Goal: Find specific page/section: Find specific page/section

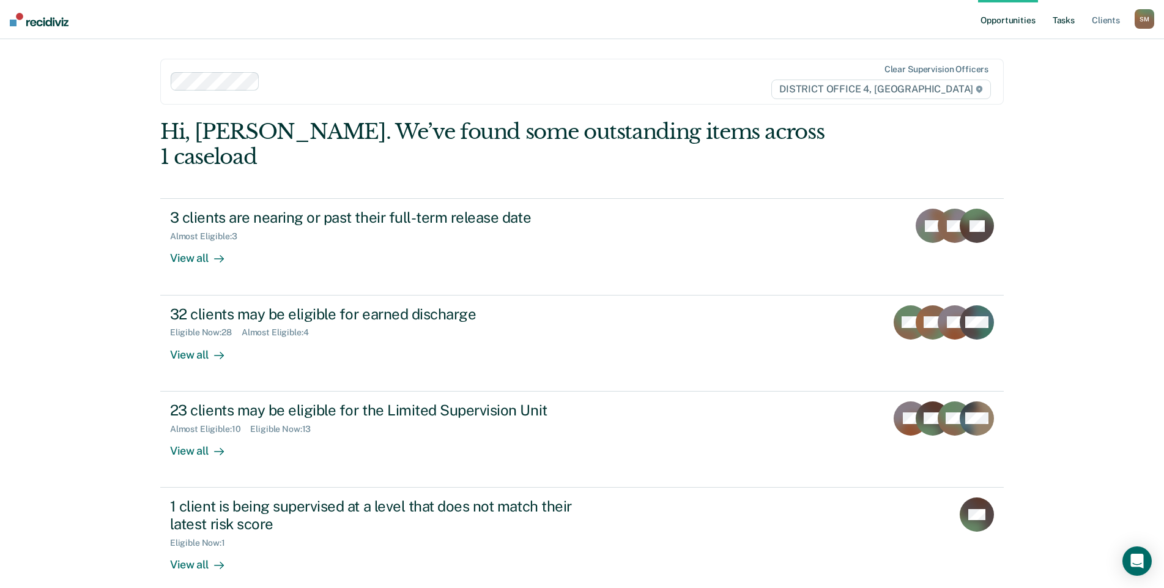
click at [1067, 21] on link "Tasks" at bounding box center [1063, 19] width 27 height 39
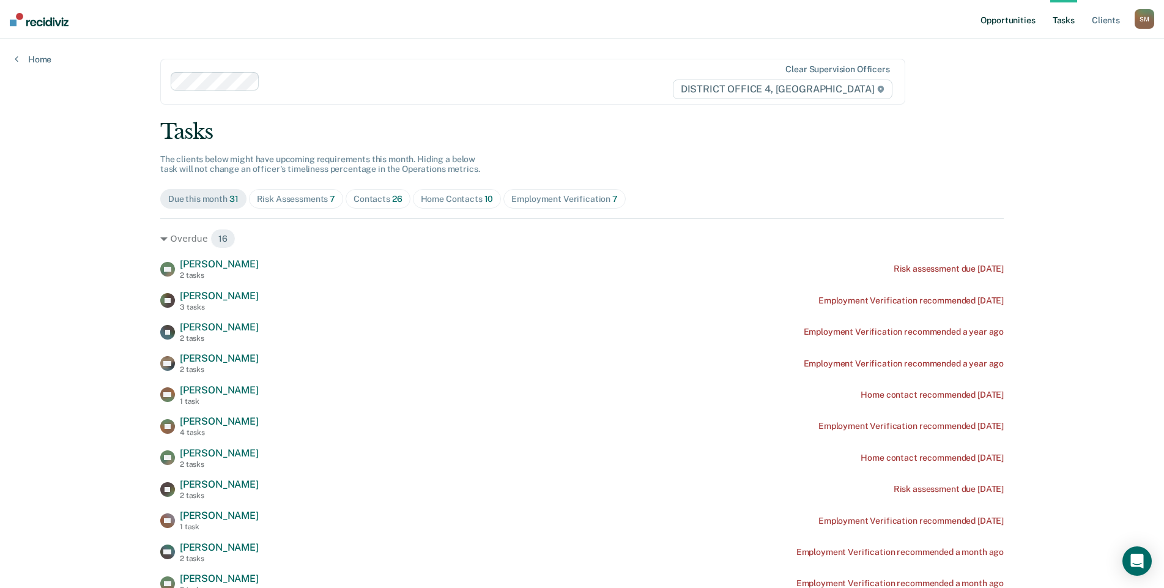
click at [1021, 23] on link "Opportunities" at bounding box center [1007, 19] width 59 height 39
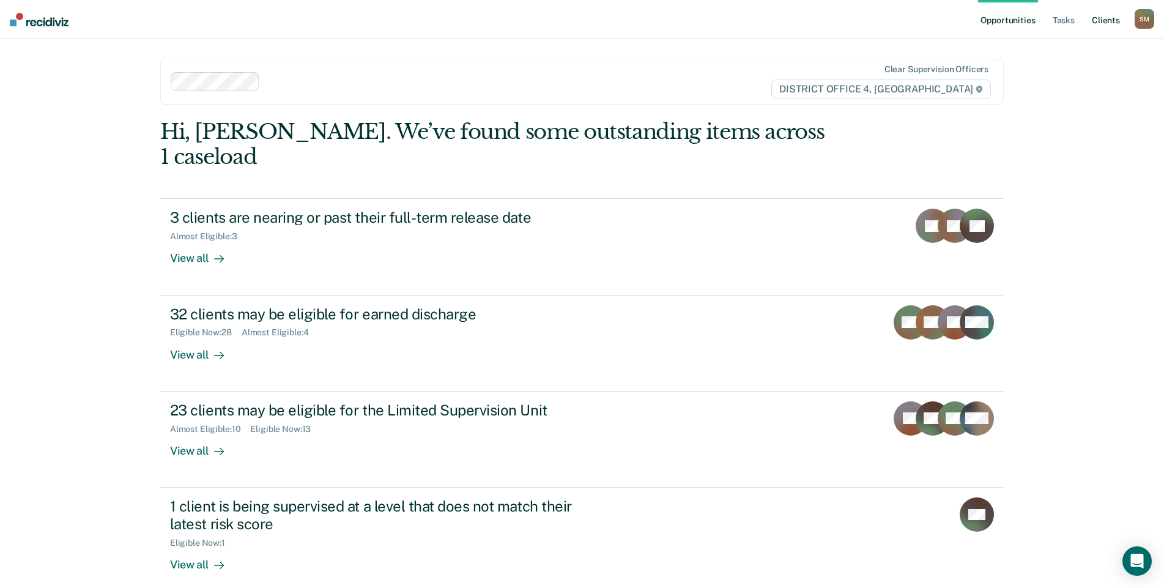
click at [1098, 21] on link "Client s" at bounding box center [1105, 19] width 33 height 39
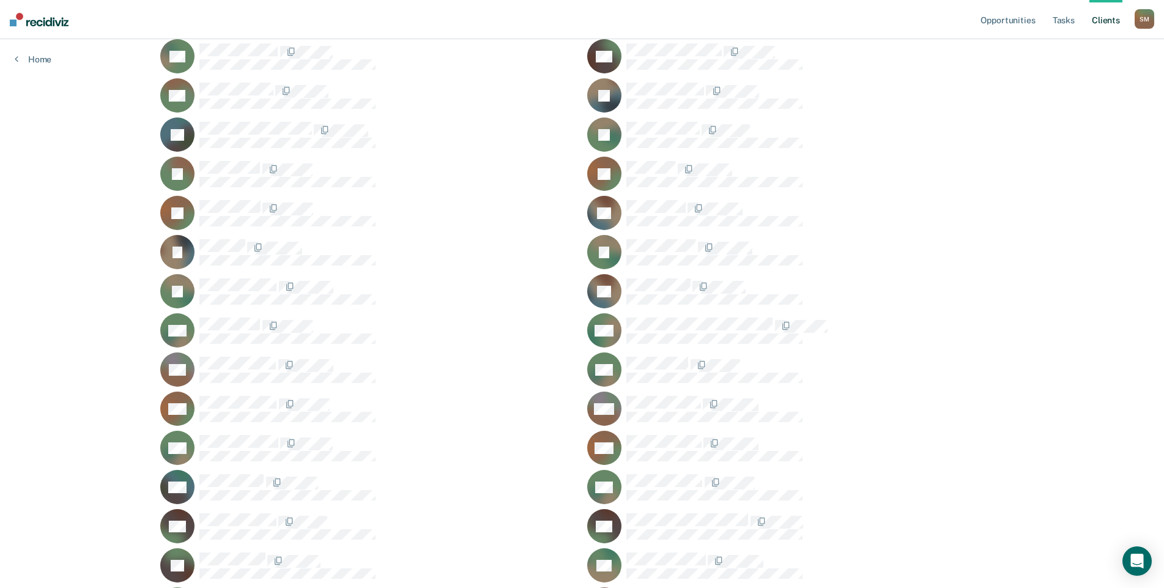
scroll to position [673, 0]
